Goal: Task Accomplishment & Management: Manage account settings

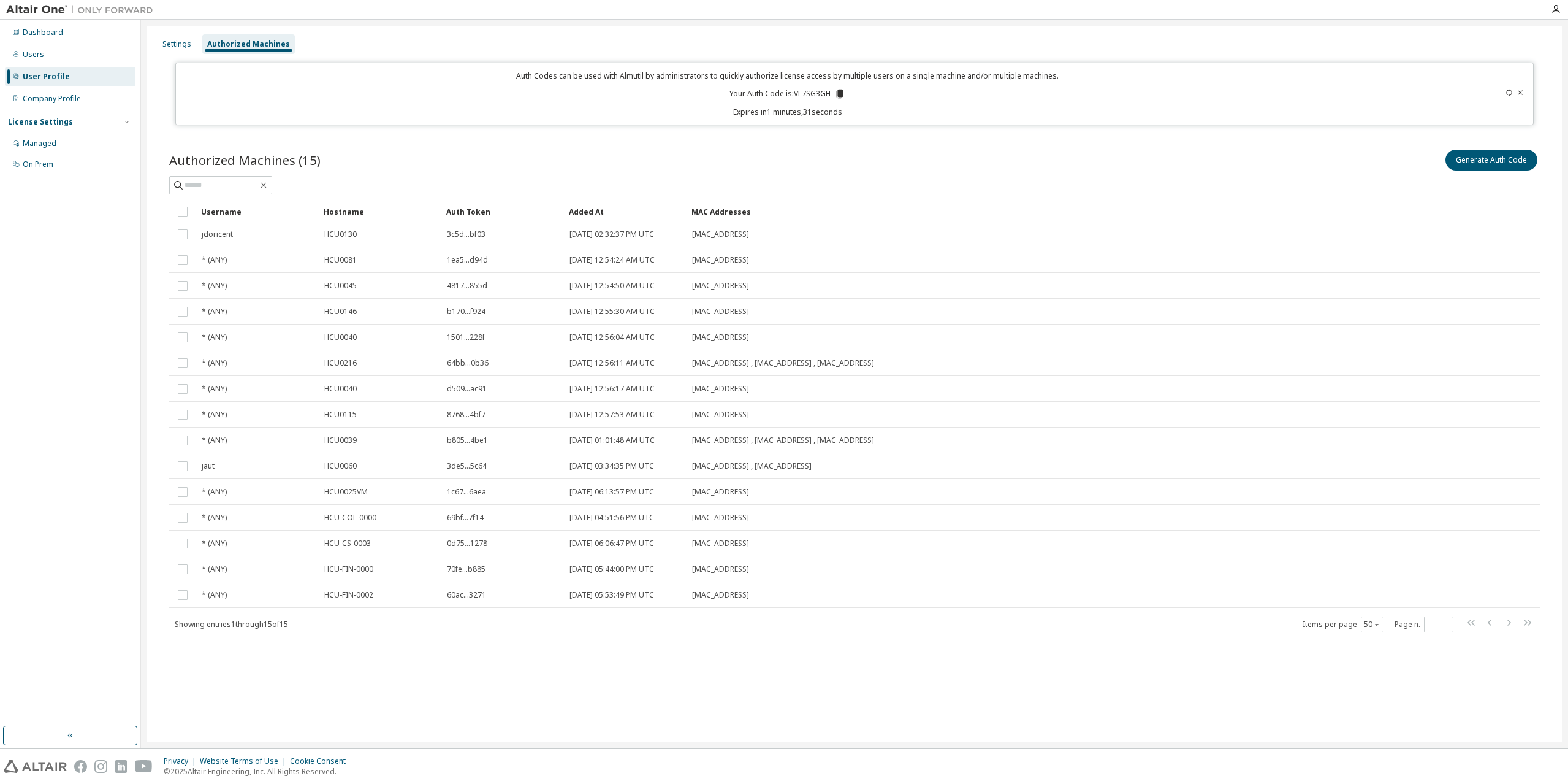
click at [1521, 93] on icon at bounding box center [1520, 92] width 5 height 5
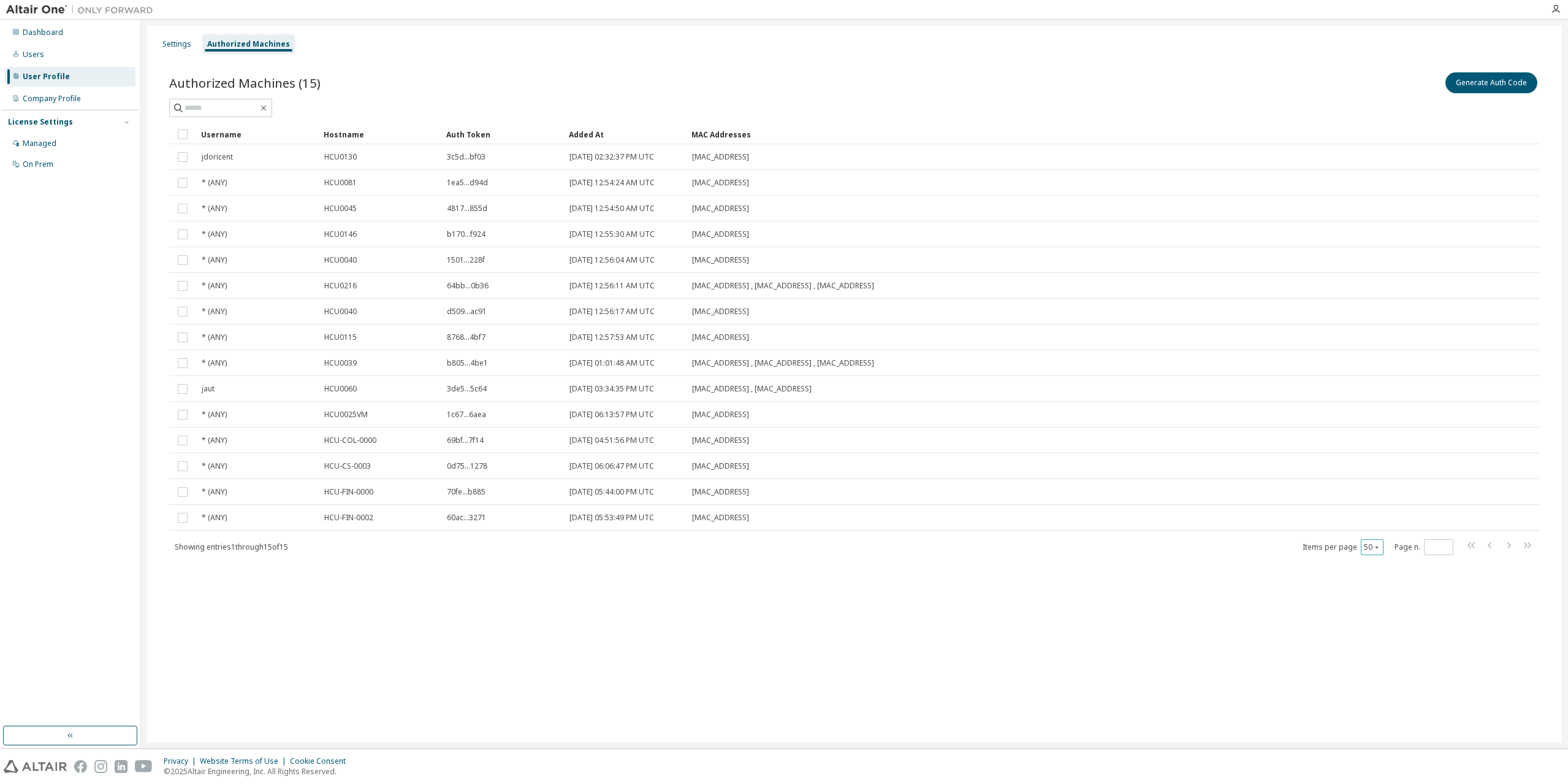
click at [1375, 551] on icon "button" at bounding box center [1377, 548] width 8 height 8
click at [1386, 599] on div "30" at bounding box center [1410, 593] width 98 height 15
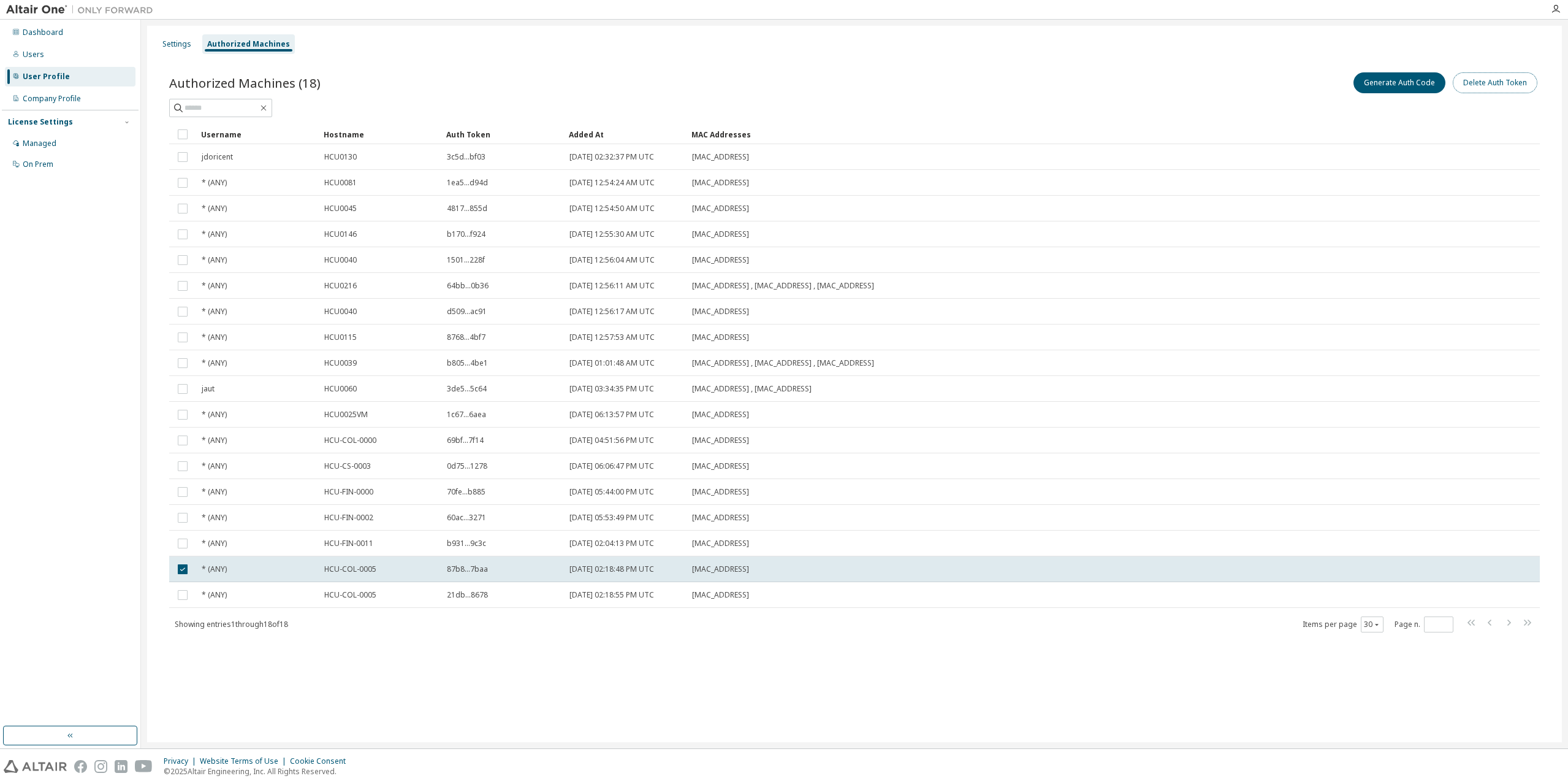
click at [1503, 86] on button "Delete Auth Token" at bounding box center [1495, 83] width 84 height 21
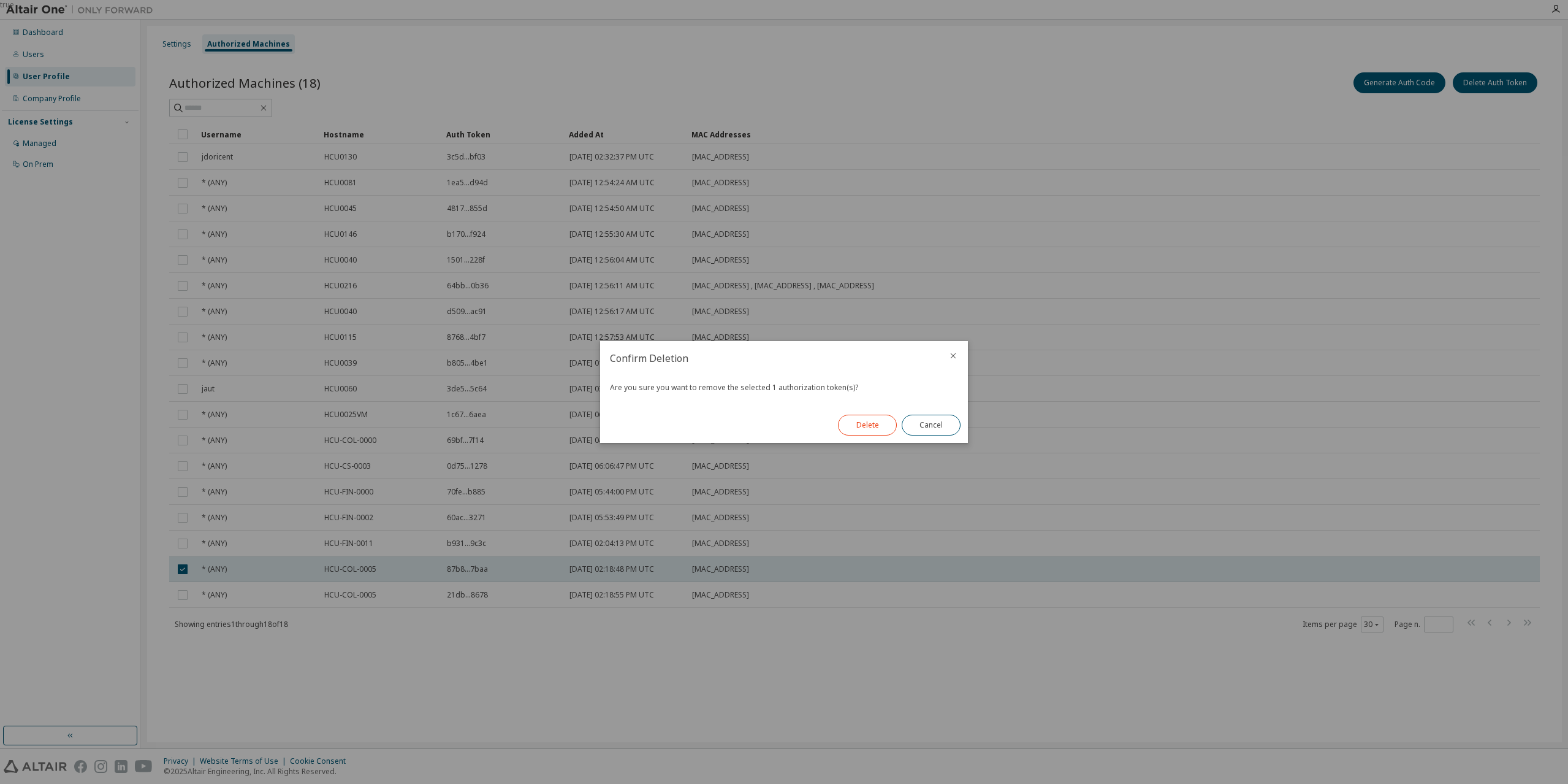
click at [874, 429] on button "Delete" at bounding box center [868, 425] width 59 height 21
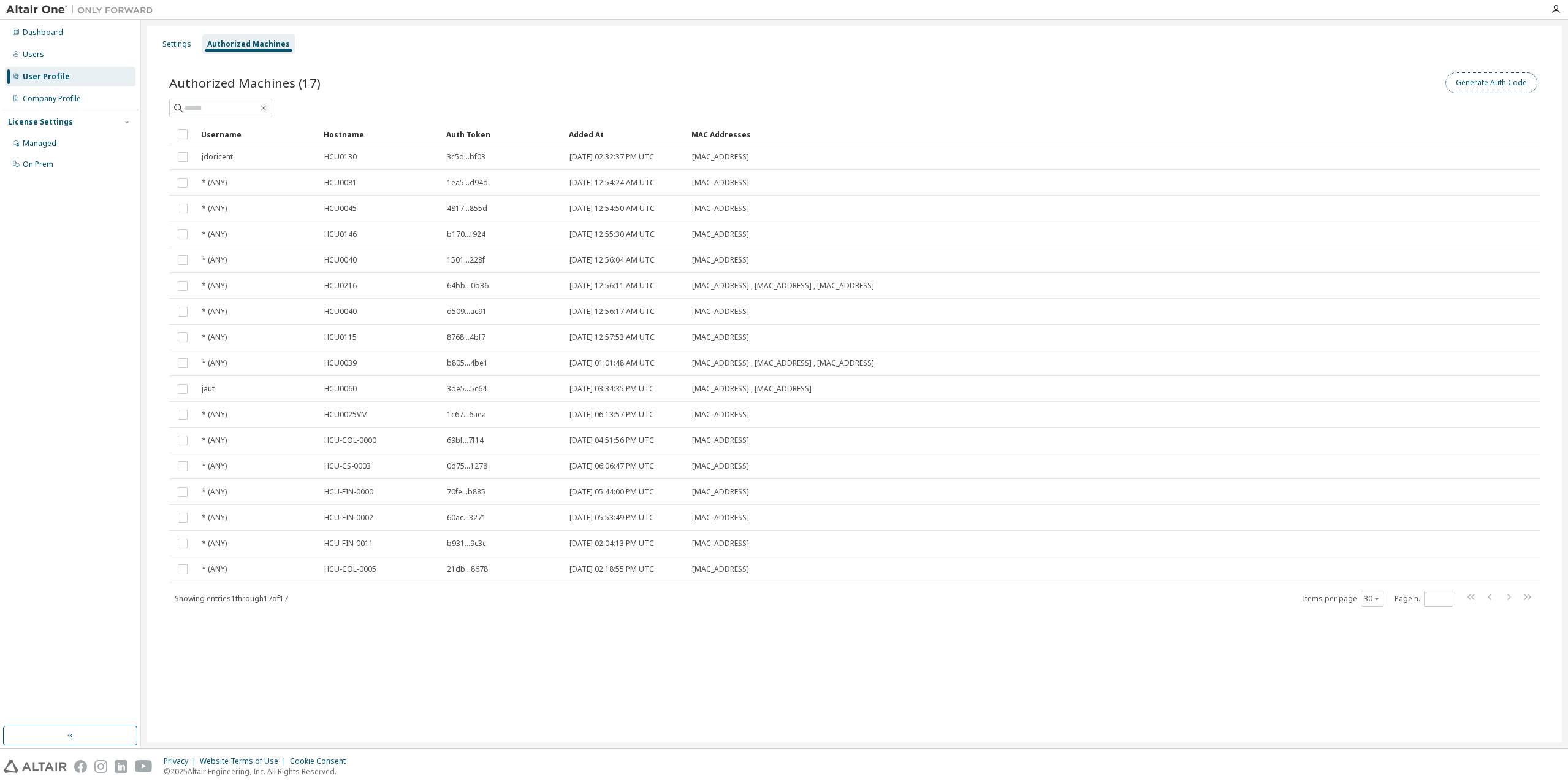
click at [1469, 83] on button "Generate Auth Code" at bounding box center [1491, 83] width 92 height 21
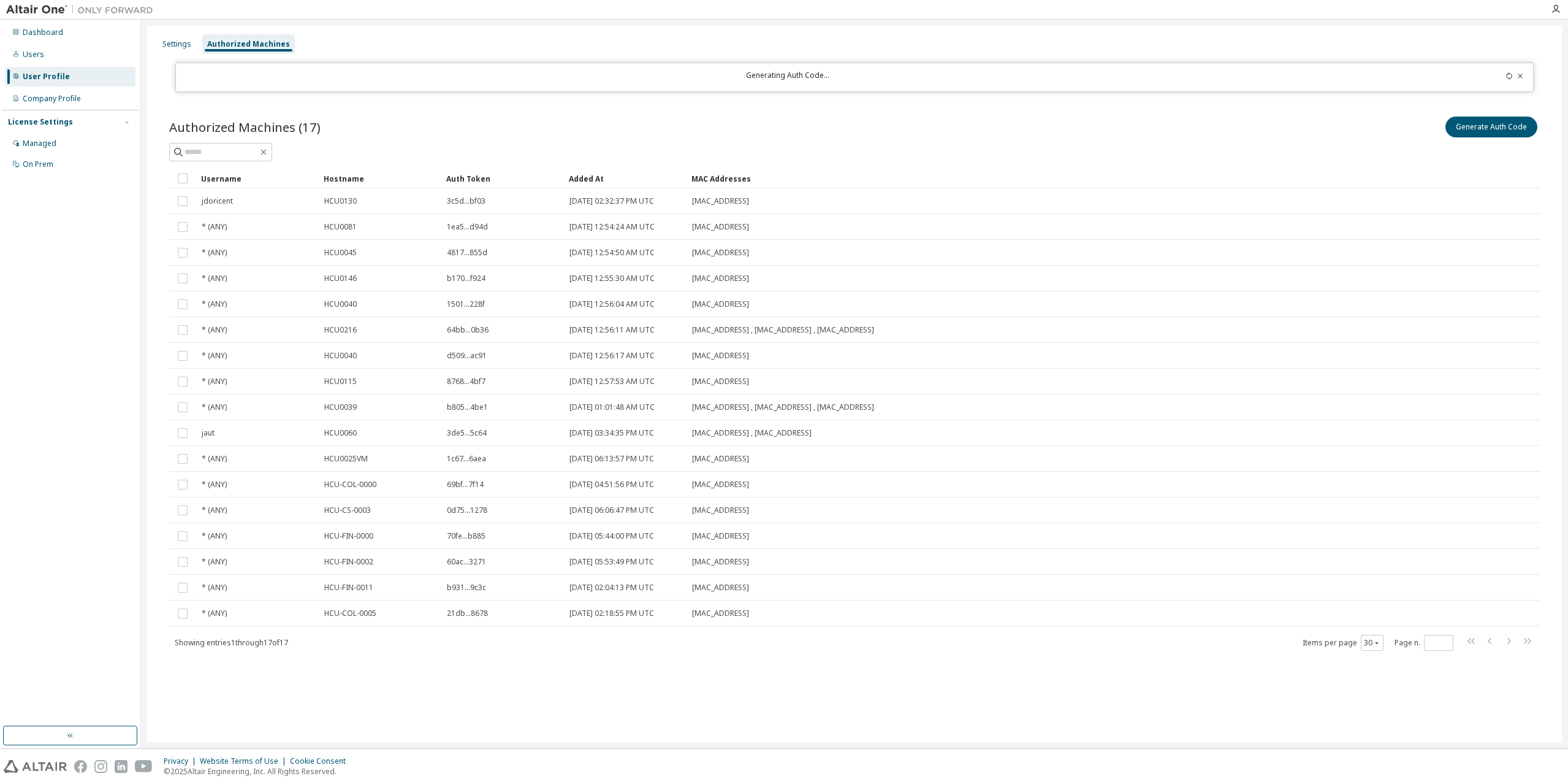
click at [1511, 76] on icon at bounding box center [1509, 76] width 8 height 8
click at [1518, 76] on icon at bounding box center [1521, 76] width 8 height 8
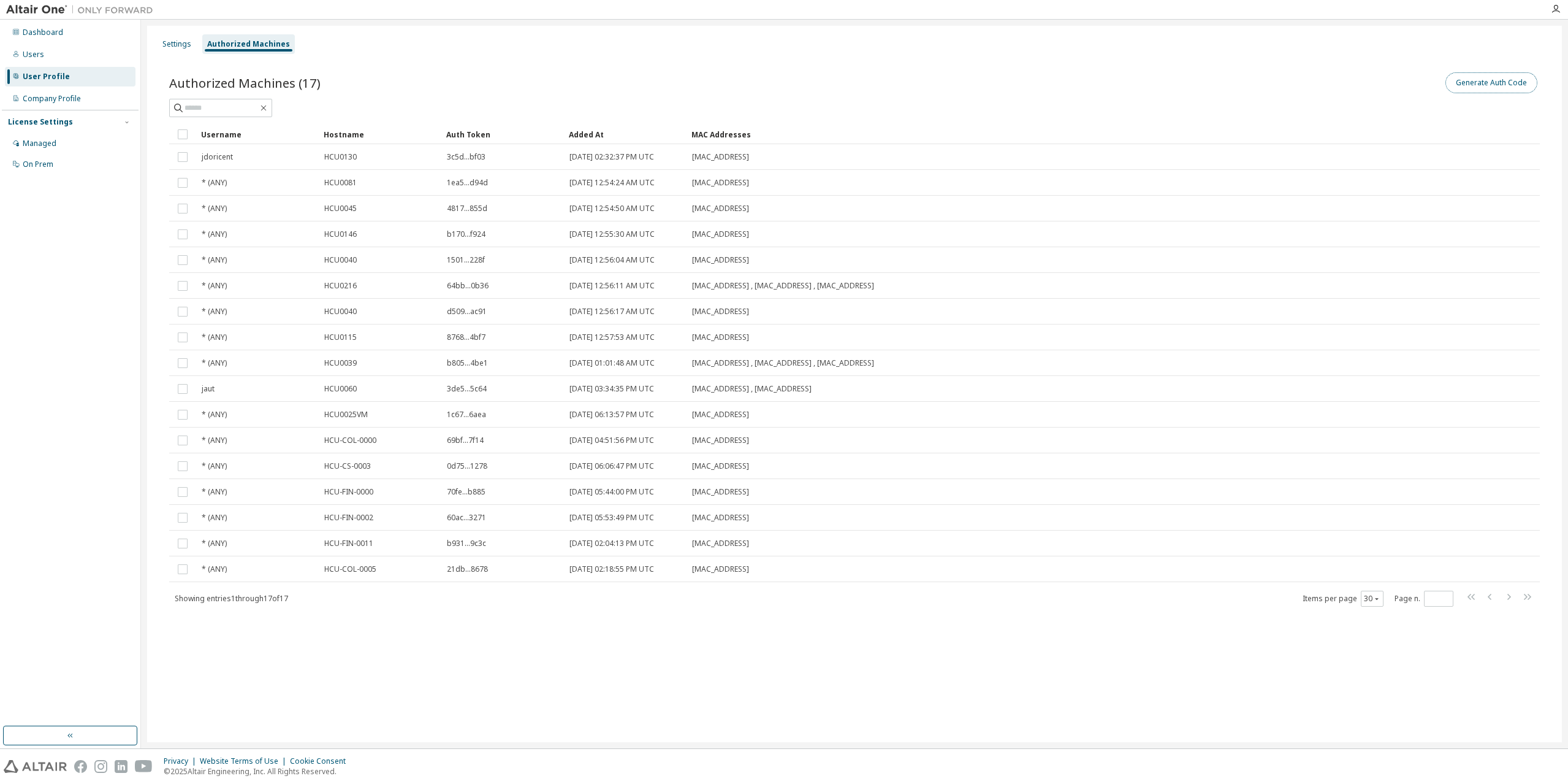
click at [1516, 89] on button "Generate Auth Code" at bounding box center [1491, 83] width 92 height 21
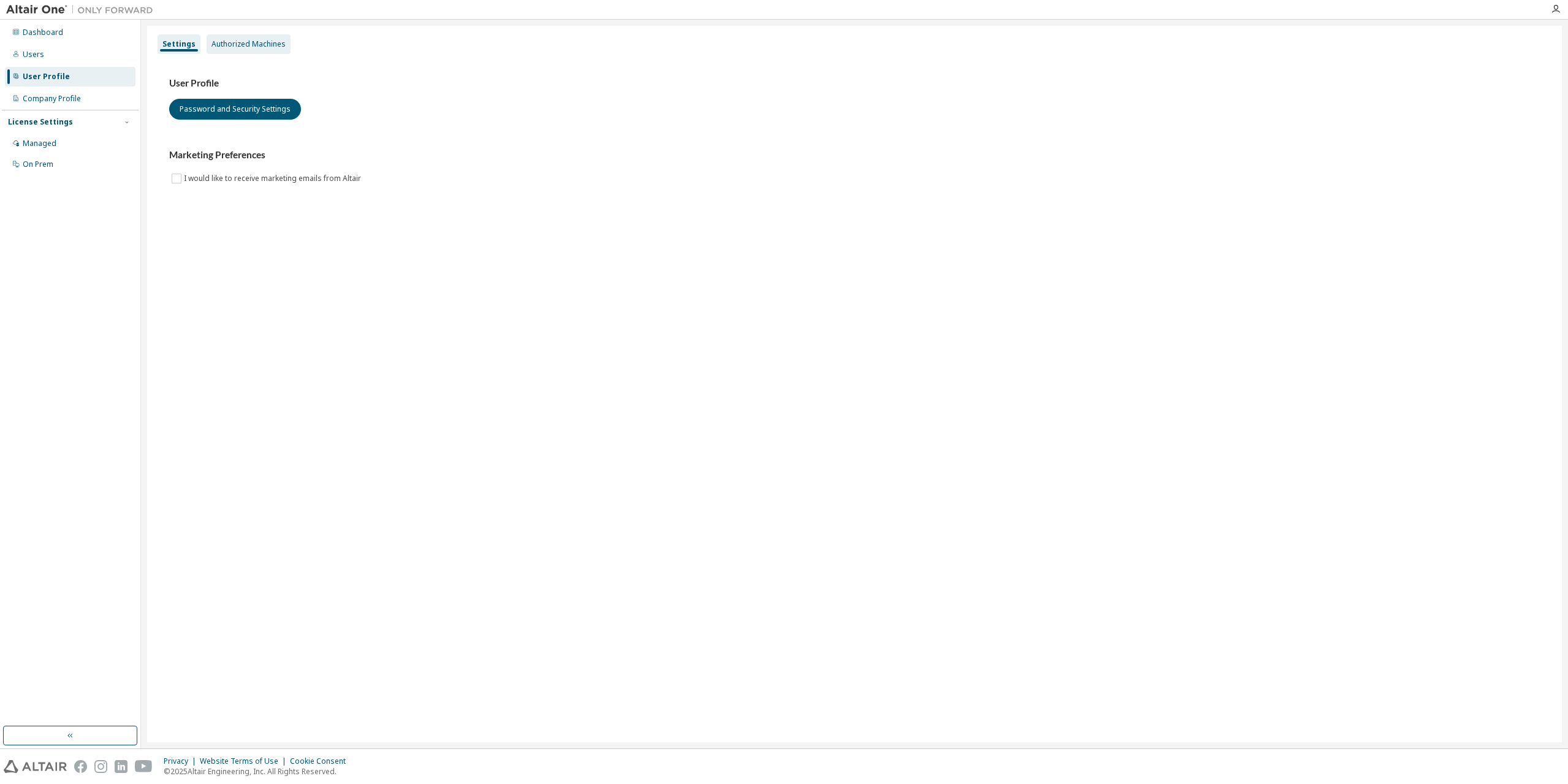
click at [236, 47] on div "Authorized Machines" at bounding box center [249, 44] width 74 height 9
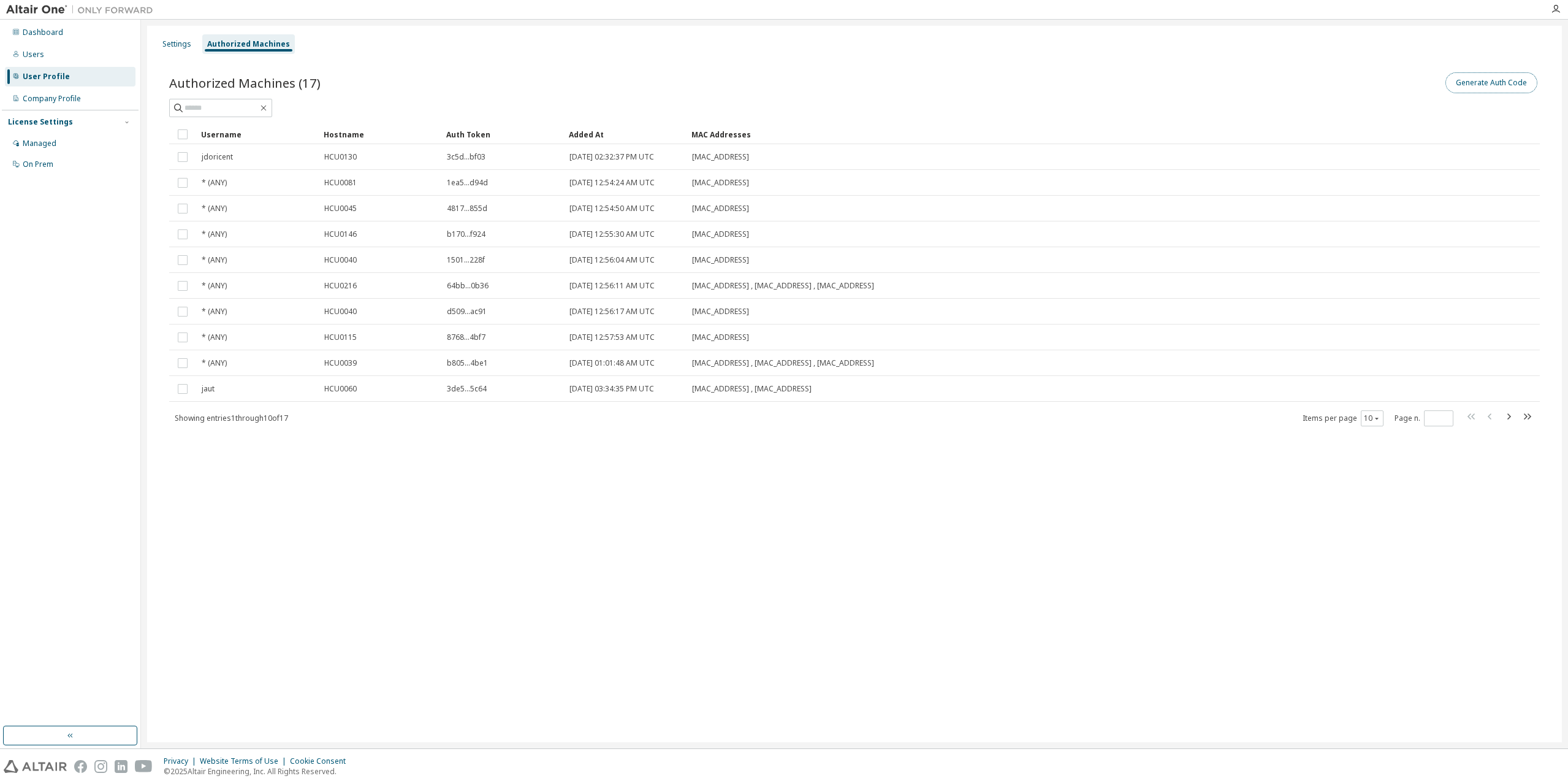
click at [1484, 81] on button "Generate Auth Code" at bounding box center [1491, 83] width 92 height 21
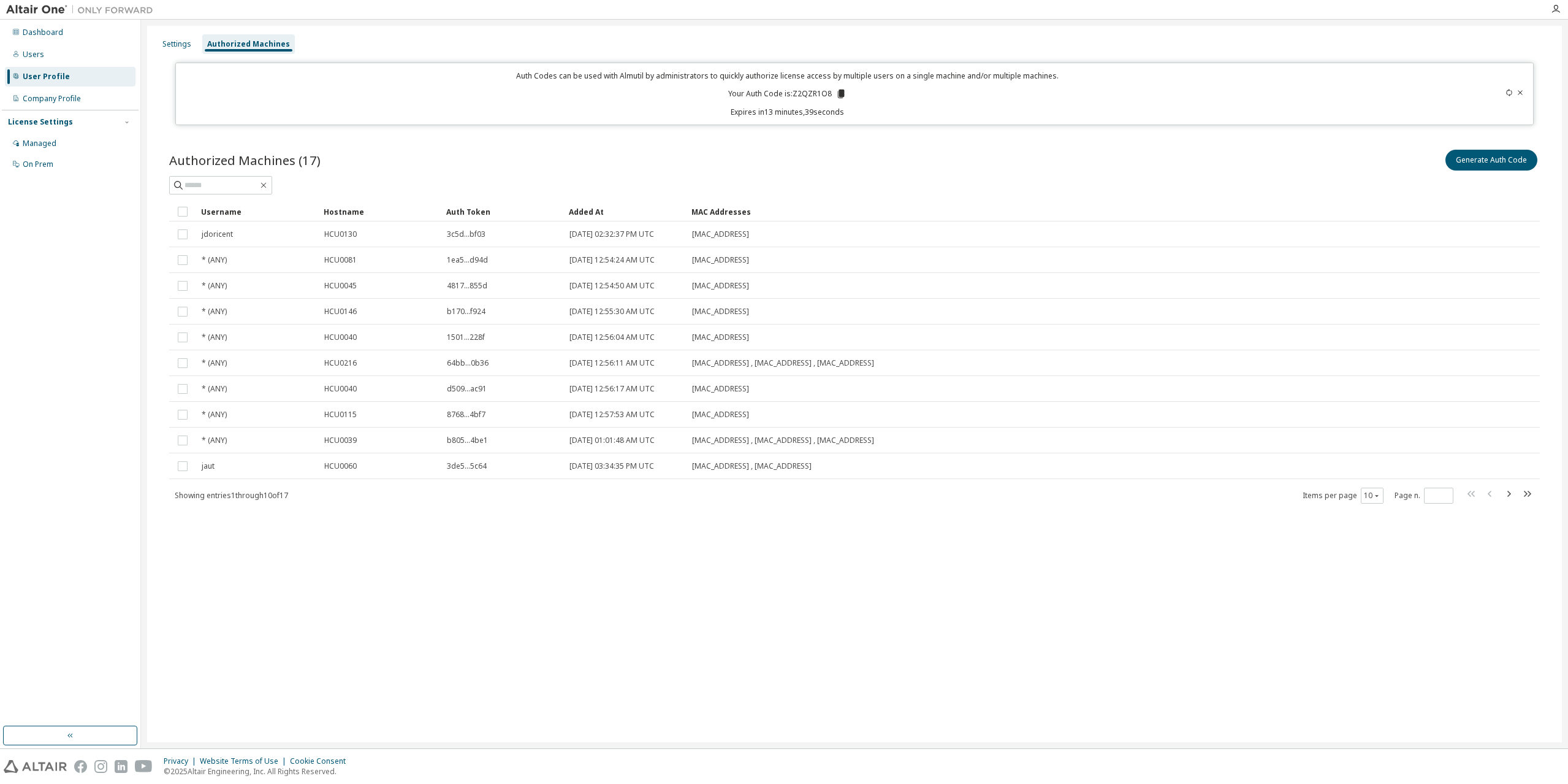
click at [444, 148] on div "Authorized Machines (17) Generate Auth Code" at bounding box center [854, 159] width 1371 height 26
drag, startPoint x: 1364, startPoint y: 507, endPoint x: 1360, endPoint y: 499, distance: 8.9
click at [1360, 504] on div "Authorized Machines (17) Generate Auth Code Clear Load Save Save As Field Opera…" at bounding box center [855, 334] width 1400 height 403
drag, startPoint x: 1360, startPoint y: 499, endPoint x: 1368, endPoint y: 498, distance: 8.1
click at [1363, 498] on span "Items per page 10" at bounding box center [1342, 495] width 81 height 16
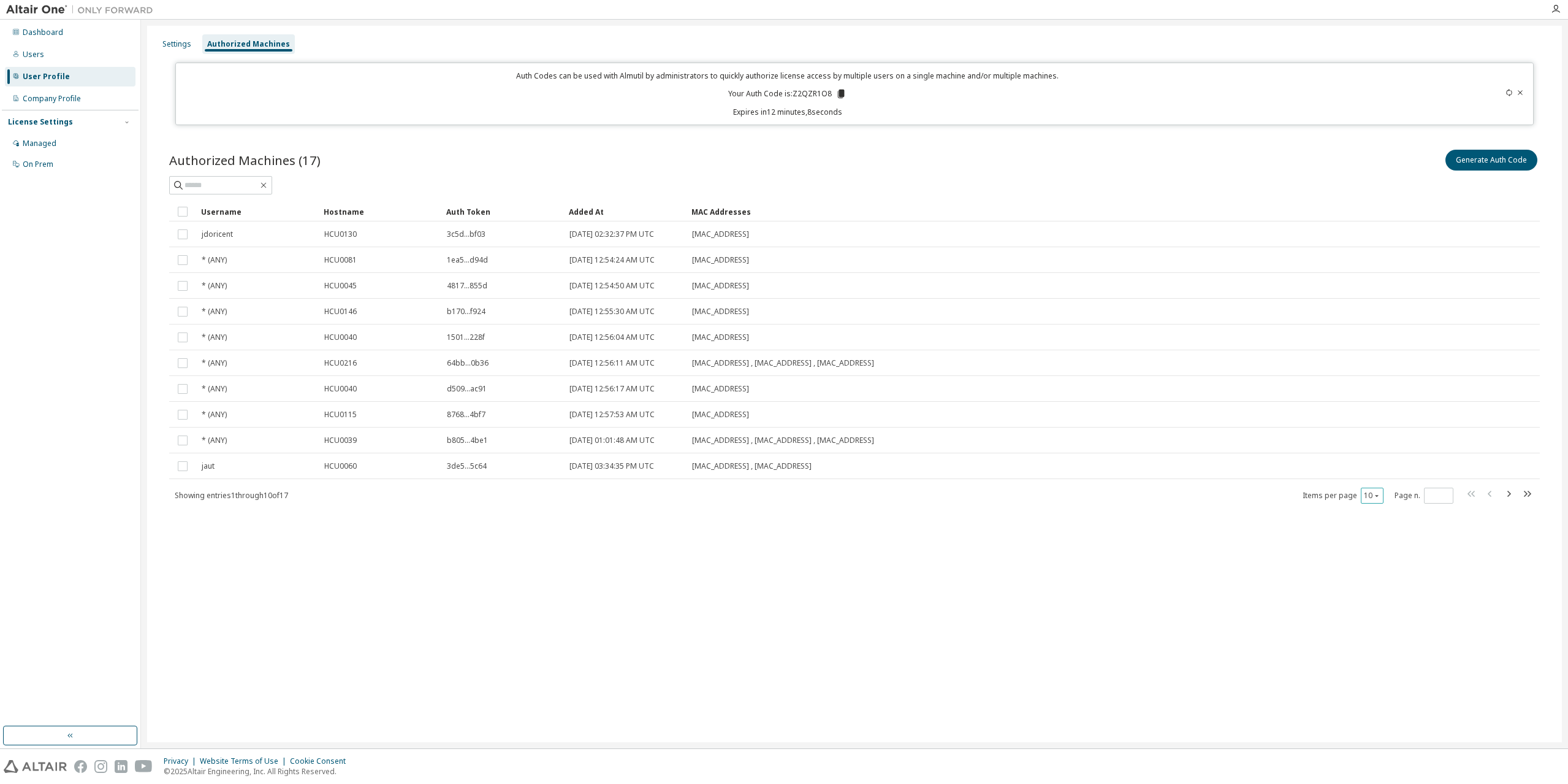
click at [1371, 498] on button "10" at bounding box center [1372, 495] width 16 height 9
click at [1374, 540] on div "30" at bounding box center [1410, 542] width 98 height 15
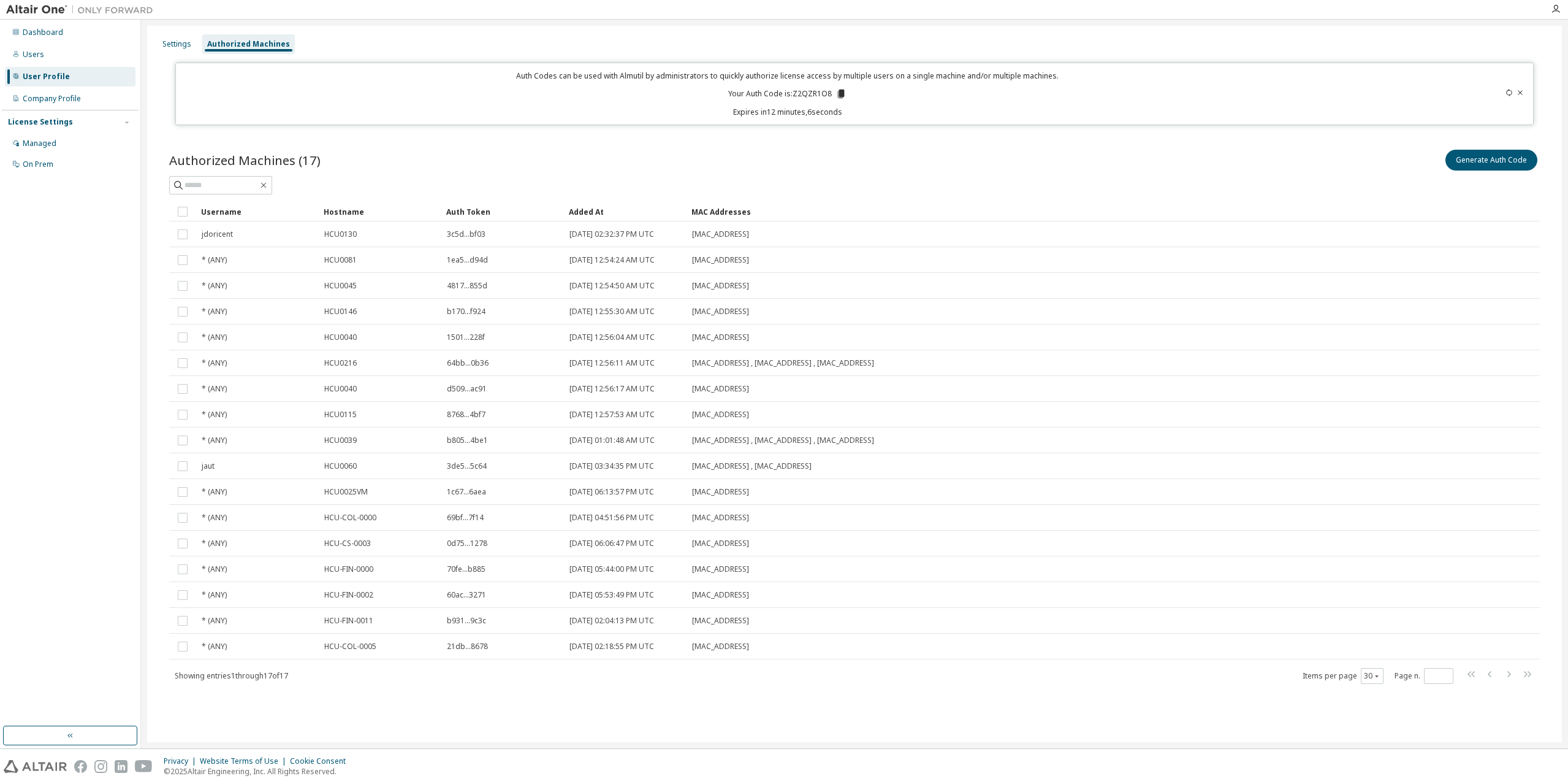
click at [940, 701] on div "Authorized Machines (17) Generate Auth Code Clear Load Save Save As Field Opera…" at bounding box center [855, 424] width 1400 height 584
